Goal: Information Seeking & Learning: Find specific fact

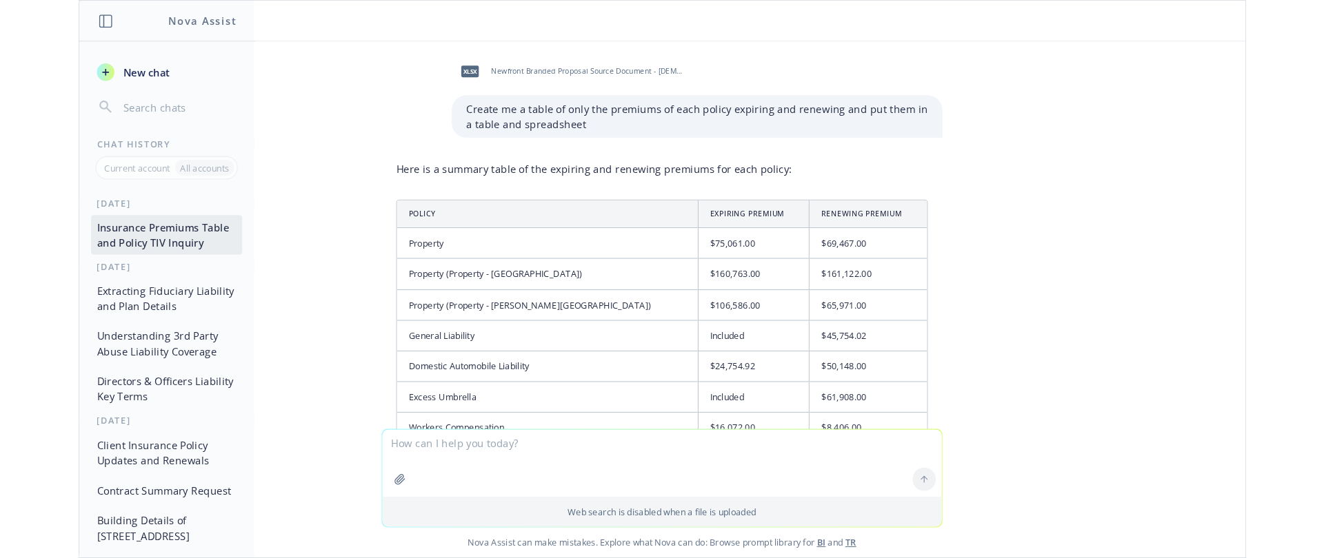
scroll to position [688, 0]
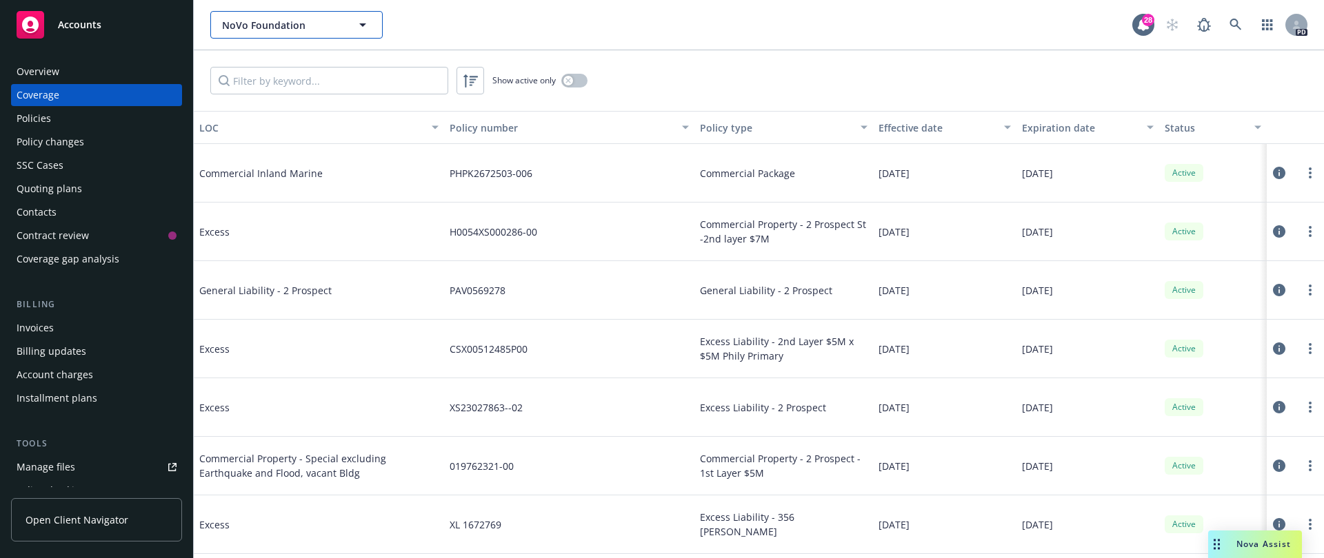
click at [316, 30] on span "NoVo Foundation" at bounding box center [281, 25] width 119 height 14
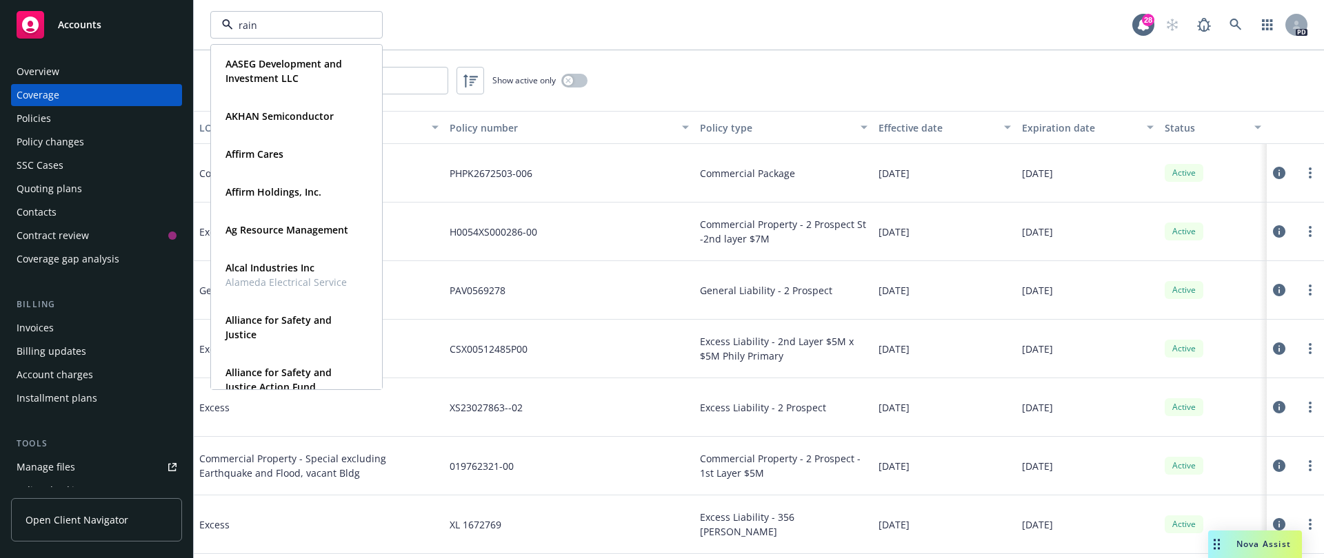
type input "rainf"
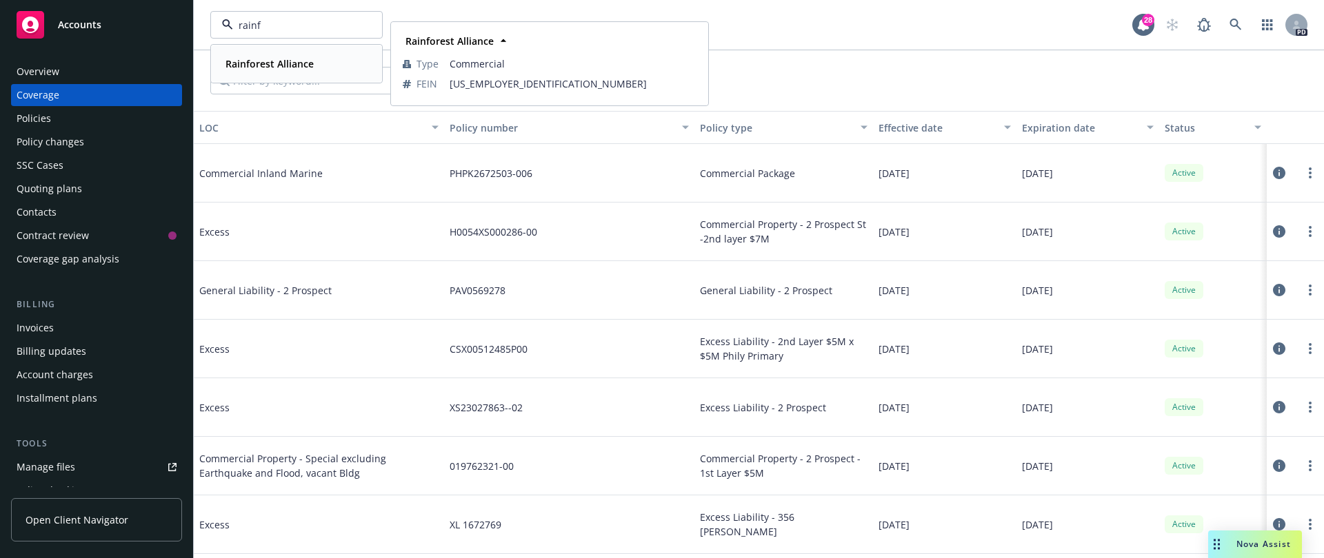
click at [313, 62] on div "Rainforest Alliance" at bounding box center [268, 64] width 97 height 20
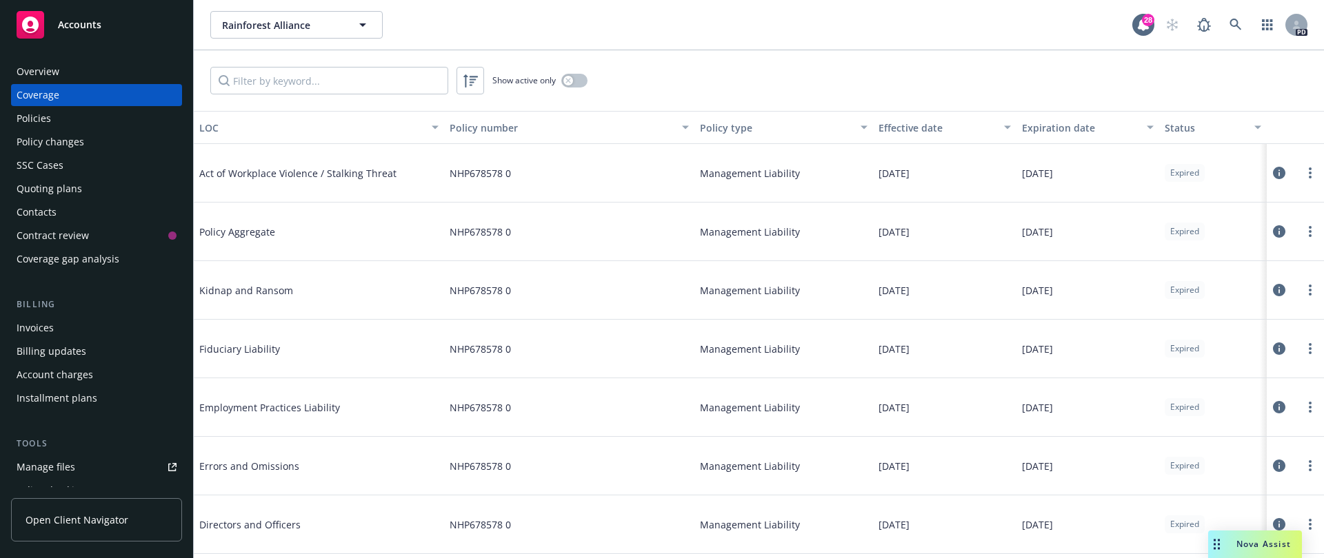
click at [62, 72] on div "Overview" at bounding box center [97, 72] width 160 height 22
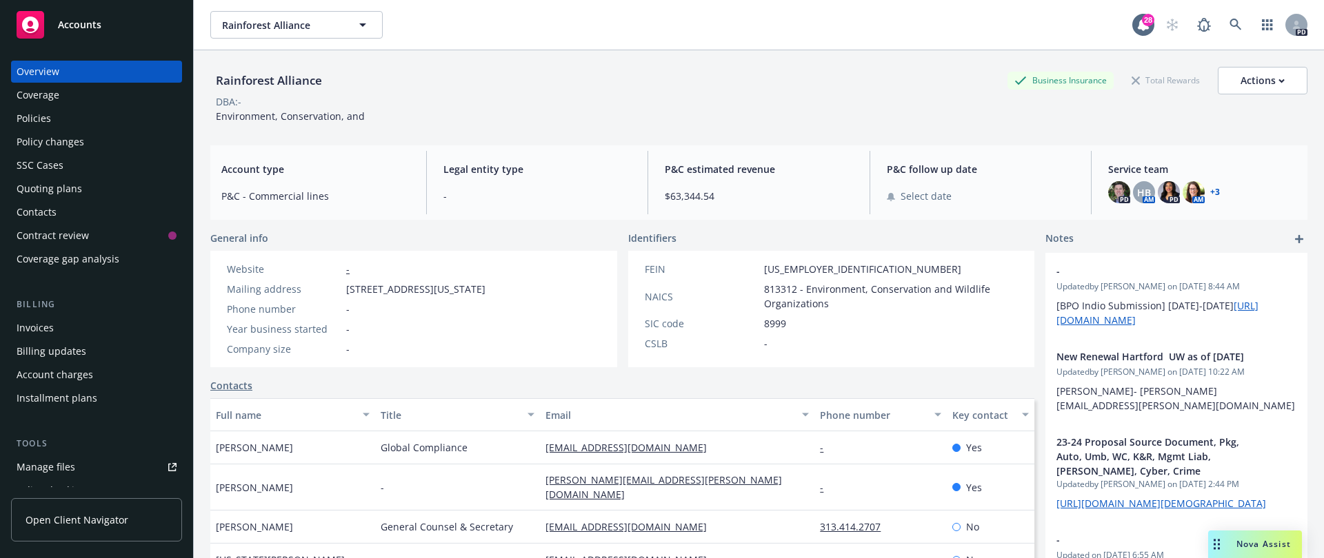
click at [58, 97] on div "Coverage" at bounding box center [38, 95] width 43 height 22
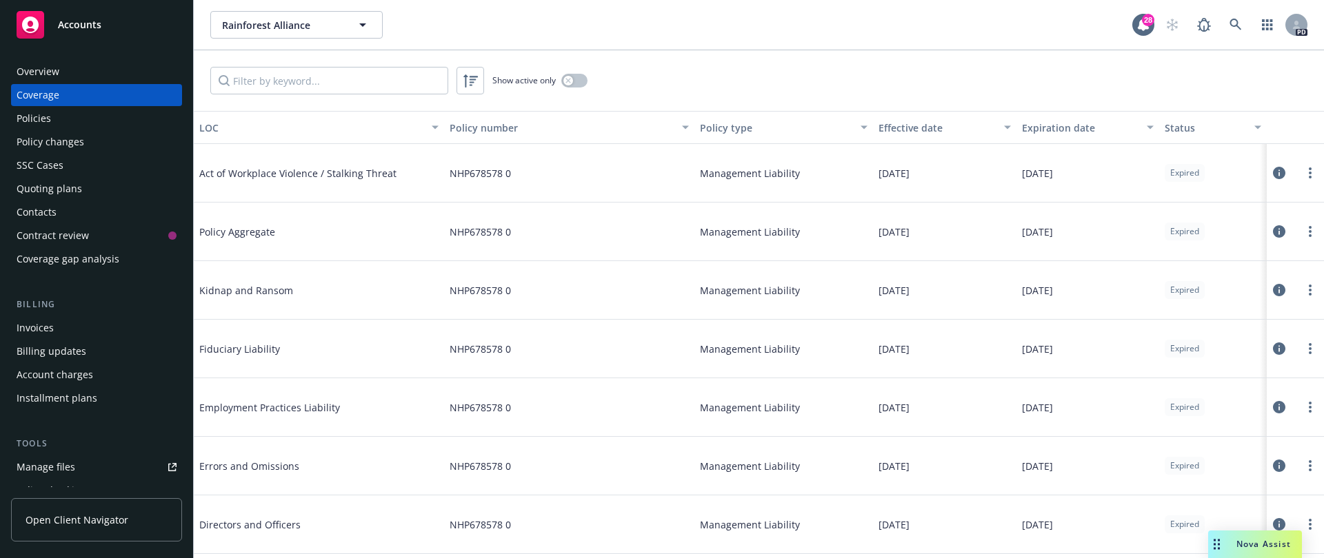
click at [29, 81] on div "Overview" at bounding box center [38, 72] width 43 height 22
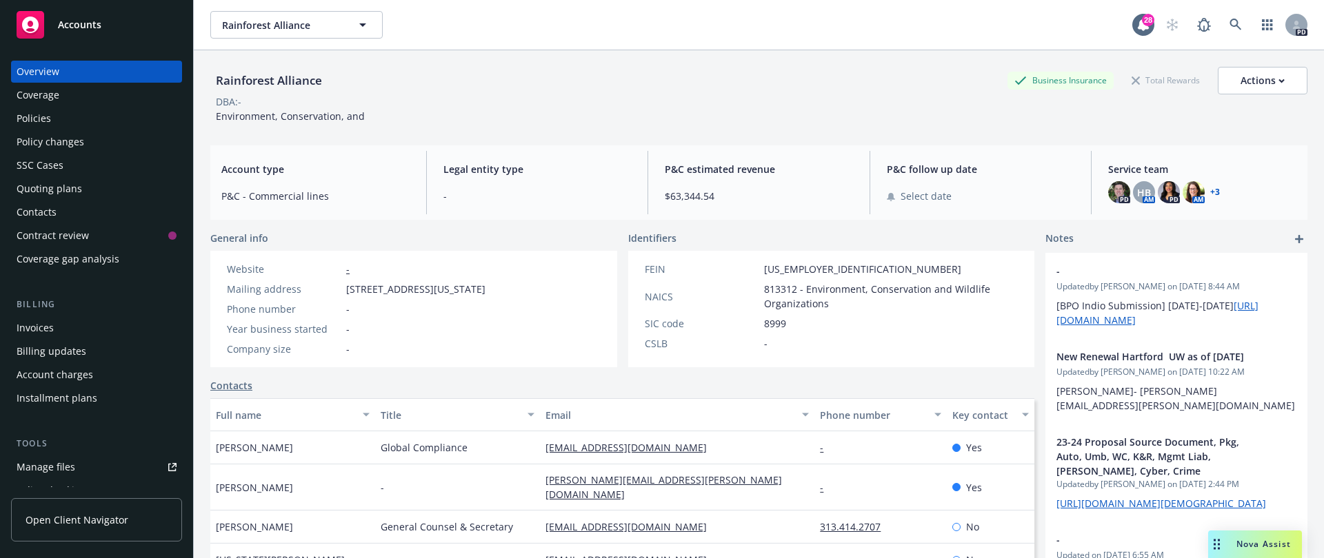
drag, startPoint x: 51, startPoint y: 115, endPoint x: 79, endPoint y: 108, distance: 29.1
click at [51, 115] on div "Policies" at bounding box center [97, 119] width 160 height 22
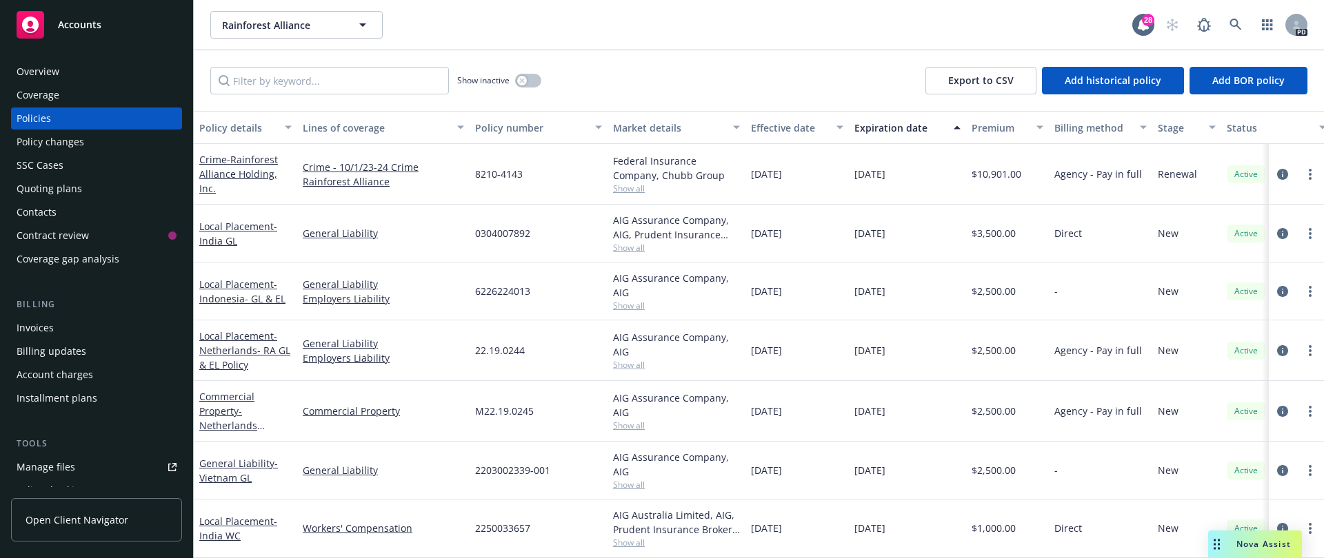
click at [42, 70] on div "Overview" at bounding box center [38, 72] width 43 height 22
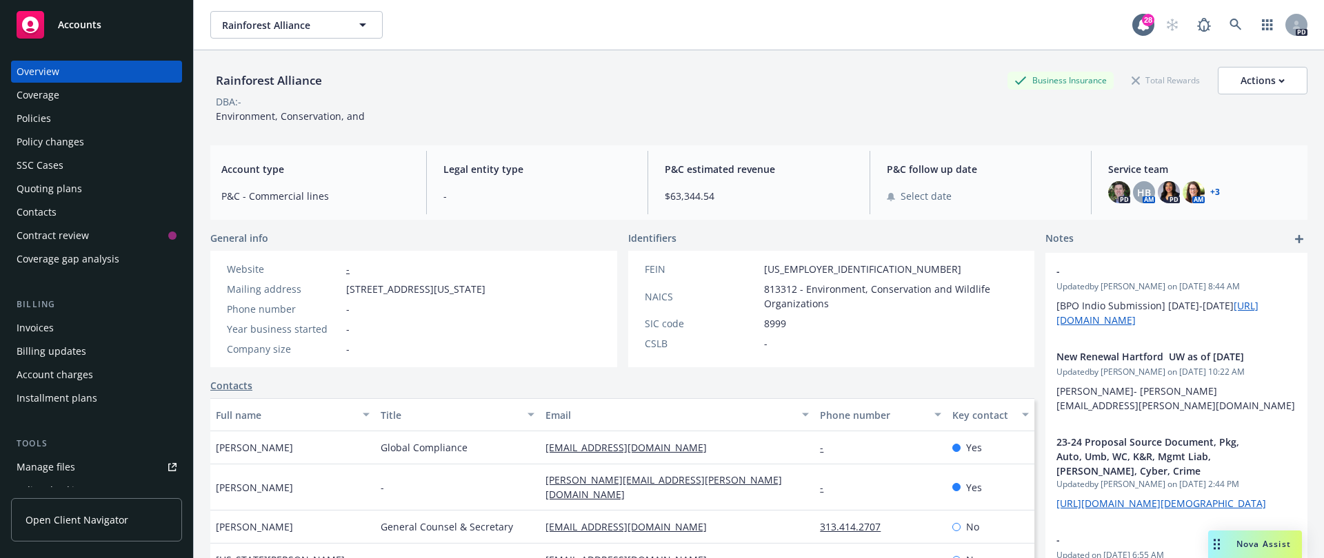
click at [45, 112] on div "Policies" at bounding box center [34, 119] width 34 height 22
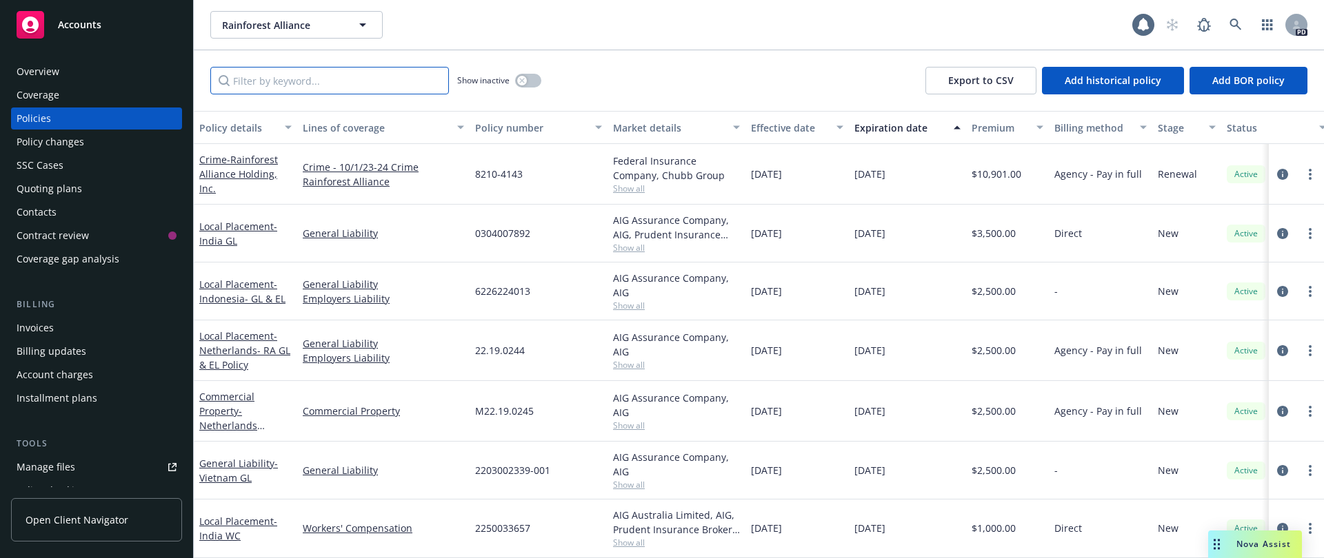
click at [296, 82] on input "Filter by keyword..." at bounding box center [329, 81] width 239 height 28
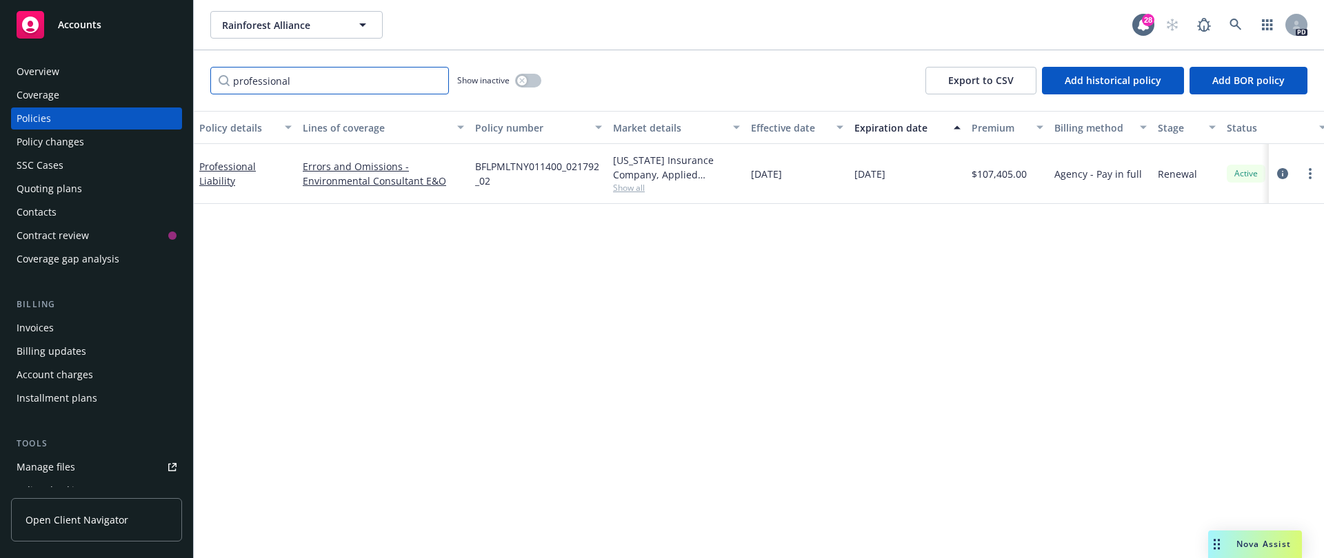
type input "professional"
click at [455, 391] on div "Policy details Lines of coverage Policy number Market details Effective date Ex…" at bounding box center [759, 334] width 1130 height 447
click at [256, 170] on link "Professional Liability" at bounding box center [227, 174] width 57 height 28
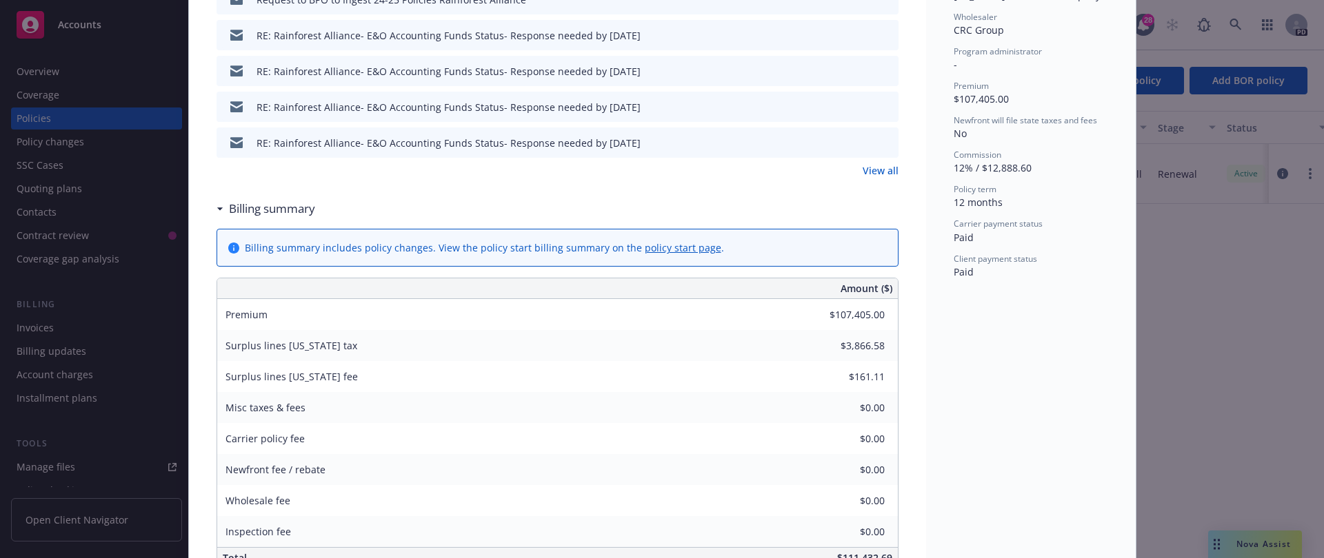
scroll to position [276, 0]
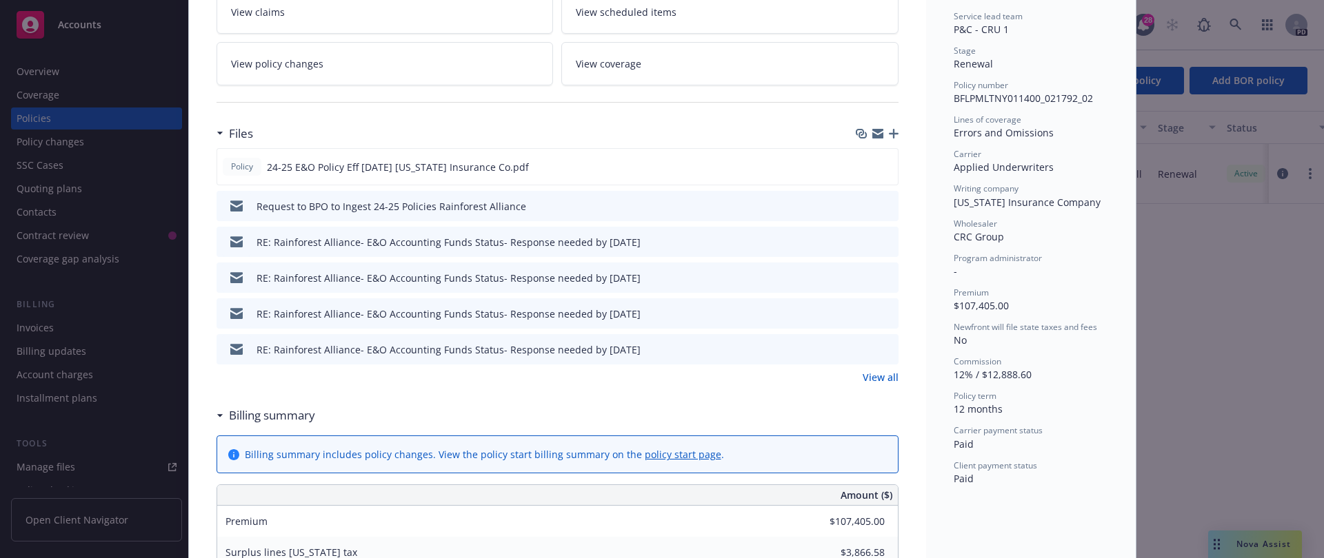
click at [885, 384] on link "View all" at bounding box center [880, 377] width 36 height 14
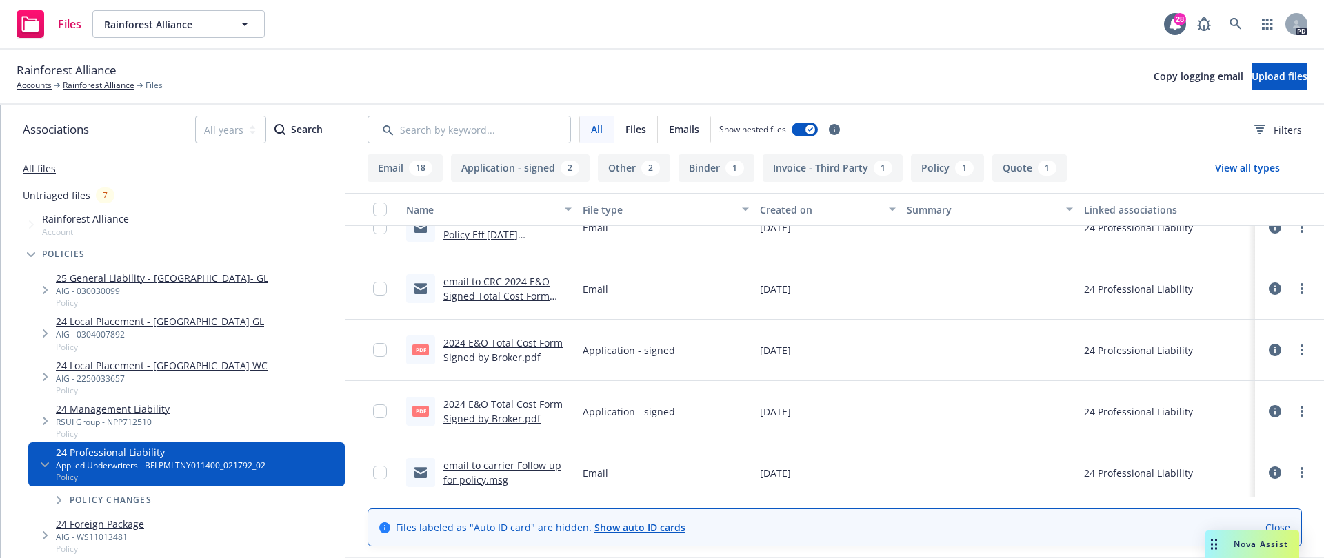
scroll to position [552, 0]
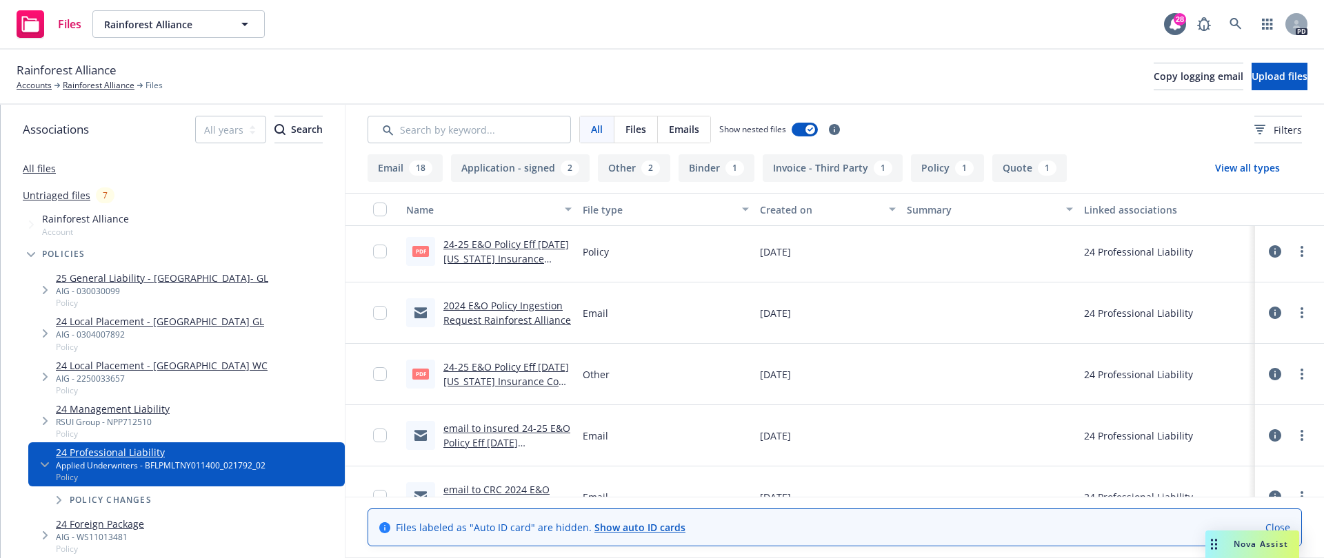
click at [499, 237] on div "24-25 E&O Policy Eff [DATE] [US_STATE] Insurance Co.pdf" at bounding box center [507, 251] width 128 height 29
click at [515, 252] on link "24-25 E&O Policy Eff [DATE] [US_STATE] Insurance Co.pdf" at bounding box center [505, 259] width 125 height 42
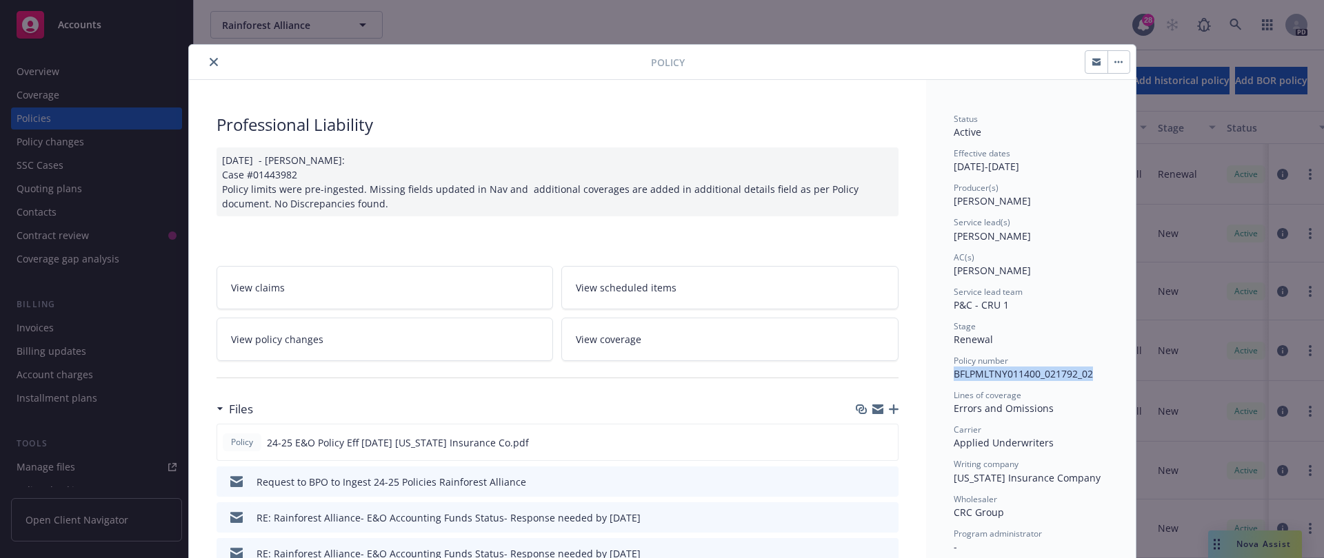
drag, startPoint x: 952, startPoint y: 374, endPoint x: 1088, endPoint y: 376, distance: 135.8
